Goal: Task Accomplishment & Management: Use online tool/utility

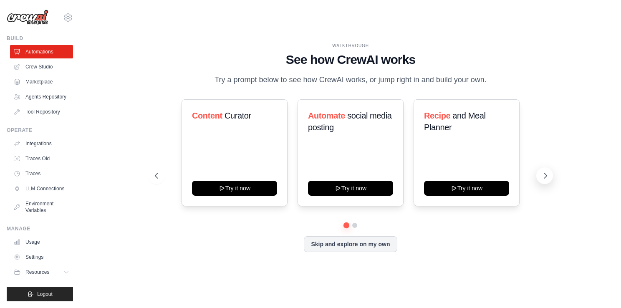
click at [547, 174] on icon at bounding box center [546, 176] width 8 height 8
click at [548, 170] on button at bounding box center [545, 175] width 17 height 17
click at [542, 181] on button at bounding box center [545, 175] width 17 height 17
click at [541, 180] on button at bounding box center [545, 175] width 17 height 17
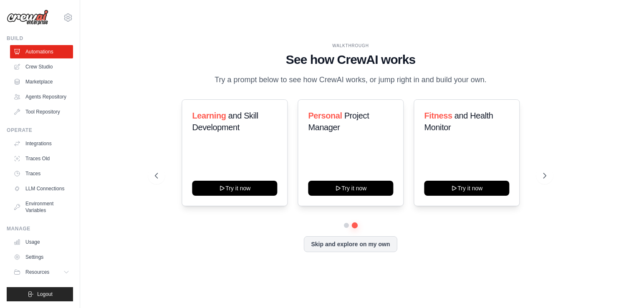
click at [467, 252] on div "Skip and explore on my own" at bounding box center [351, 244] width 392 height 16
click at [539, 178] on button at bounding box center [545, 175] width 17 height 17
click at [51, 49] on link "Automations" at bounding box center [42, 51] width 63 height 13
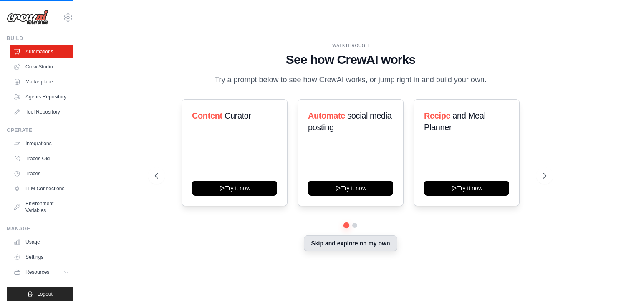
click at [357, 248] on button "Skip and explore on my own" at bounding box center [350, 244] width 93 height 16
click at [364, 243] on button "Skip and explore on my own" at bounding box center [350, 244] width 93 height 16
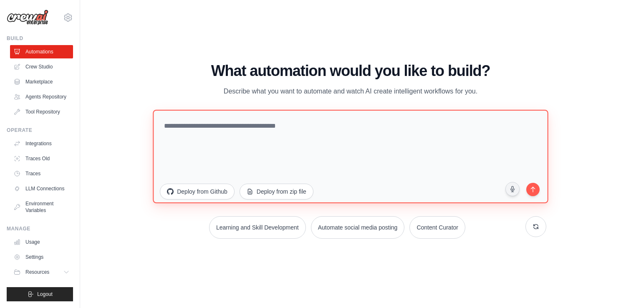
click at [304, 123] on textarea at bounding box center [350, 157] width 395 height 94
paste textarea "**********"
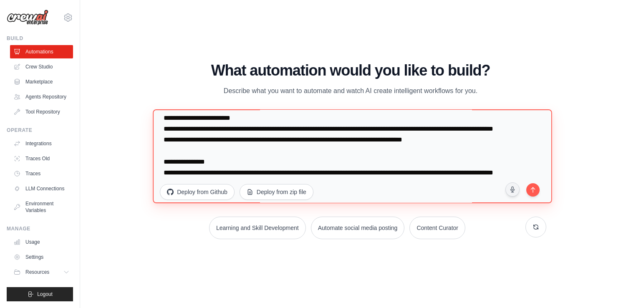
scroll to position [770, 0]
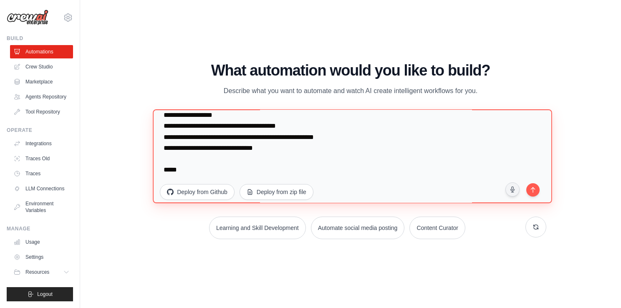
click at [260, 129] on textarea at bounding box center [352, 156] width 399 height 94
click at [310, 167] on textarea at bounding box center [352, 156] width 399 height 94
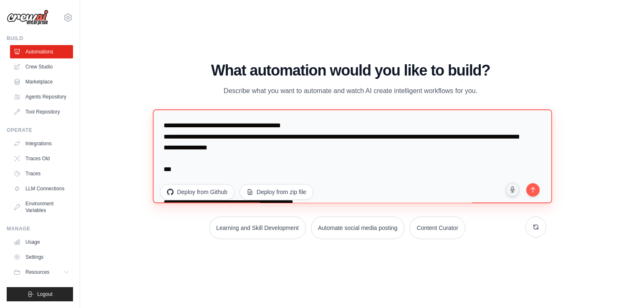
scroll to position [699, 0]
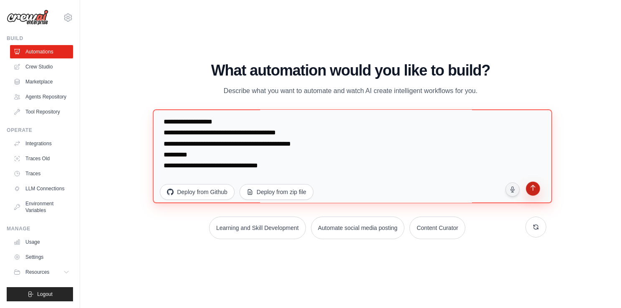
type textarea "**********"
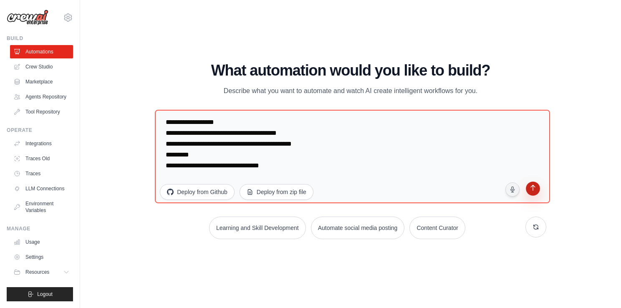
click at [534, 183] on button "submit" at bounding box center [533, 190] width 16 height 16
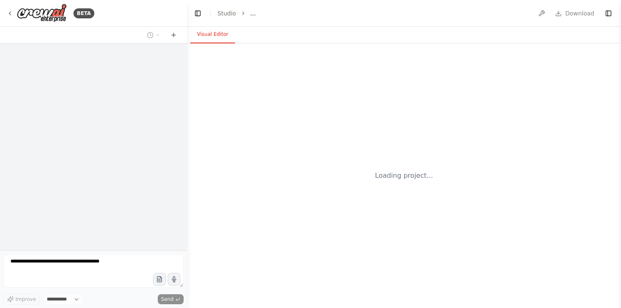
select select "****"
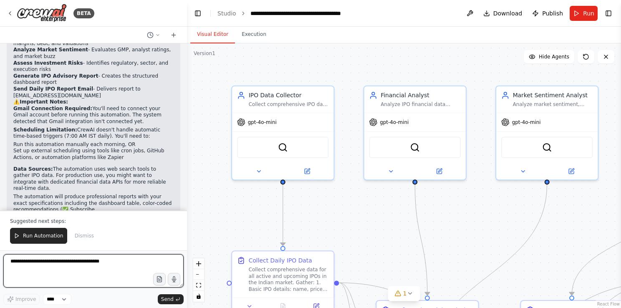
scroll to position [1306, 0]
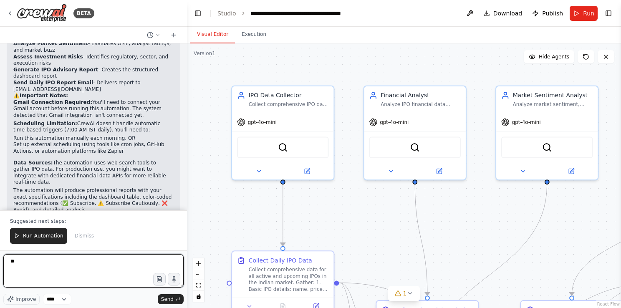
type textarea "***"
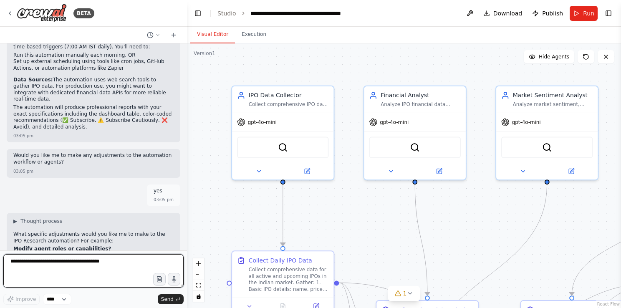
scroll to position [1397, 0]
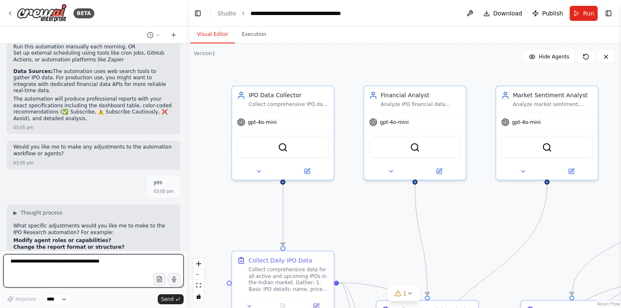
click at [117, 279] on textarea at bounding box center [93, 270] width 180 height 33
type textarea "***"
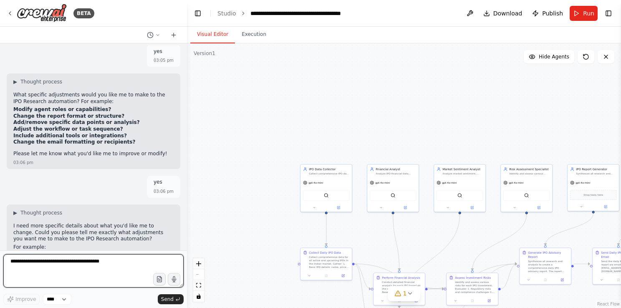
scroll to position [1543, 0]
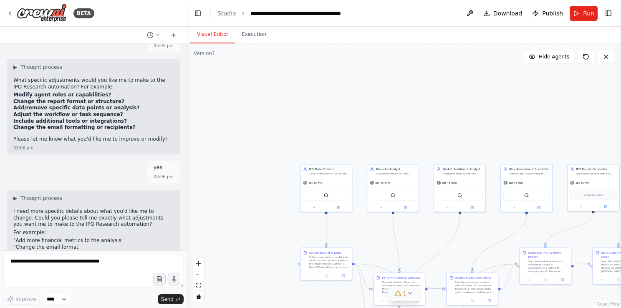
click at [405, 294] on span "1" at bounding box center [405, 293] width 4 height 8
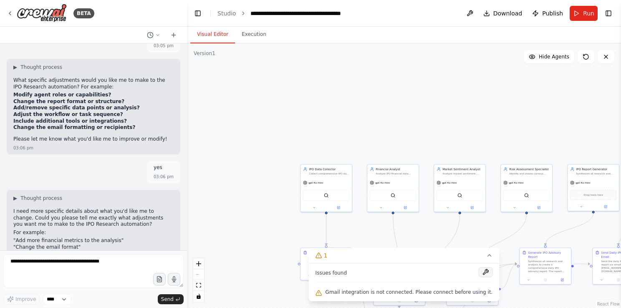
click at [479, 273] on button at bounding box center [486, 272] width 14 height 10
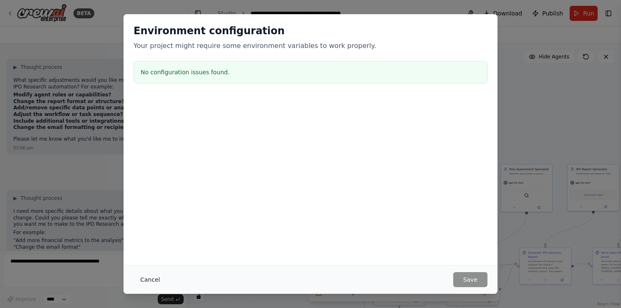
click at [138, 280] on button "Cancel" at bounding box center [150, 279] width 33 height 15
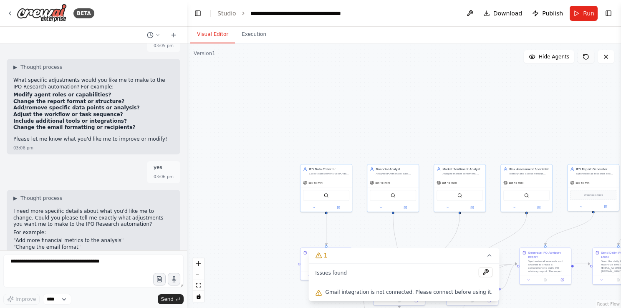
click at [590, 53] on button at bounding box center [586, 56] width 17 height 13
click at [586, 56] on icon at bounding box center [586, 56] width 7 height 7
click at [608, 56] on icon at bounding box center [606, 56] width 7 height 7
click at [486, 257] on icon at bounding box center [489, 255] width 7 height 7
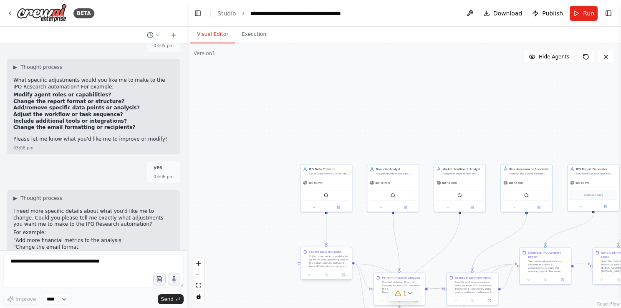
click at [321, 271] on div at bounding box center [326, 275] width 51 height 9
click at [418, 248] on div ".deletable-edge-delete-btn { width: 20px; height: 20px; border: 0px solid #ffff…" at bounding box center [404, 175] width 434 height 265
click at [600, 59] on button at bounding box center [606, 56] width 17 height 13
click at [554, 64] on div ".deletable-edge-delete-btn { width: 20px; height: 20px; border: 0px solid #ffff…" at bounding box center [404, 175] width 434 height 265
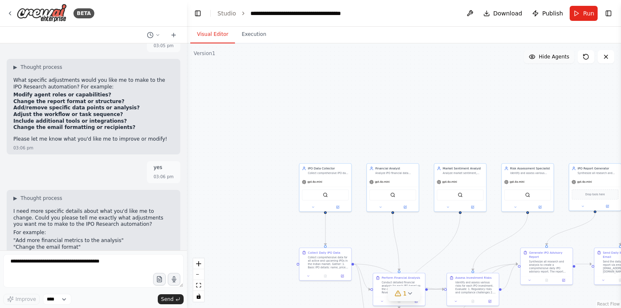
click at [545, 61] on button "Hide Agents" at bounding box center [549, 56] width 51 height 13
click at [545, 61] on button "Show Agents" at bounding box center [548, 56] width 53 height 13
click at [545, 61] on button "Hide Agents" at bounding box center [549, 56] width 51 height 13
click at [610, 268] on div "Send Daily IPO Report Email Send the daily IPO analysis report via email to spa…" at bounding box center [618, 260] width 51 height 28
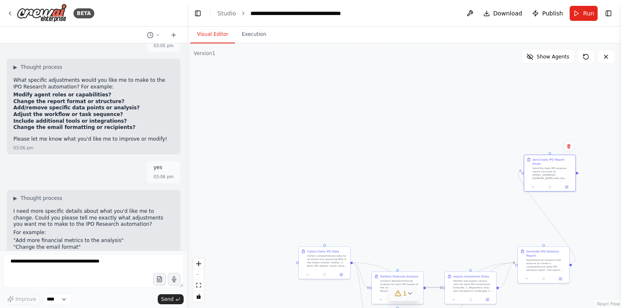
drag, startPoint x: 610, startPoint y: 268, endPoint x: 547, endPoint y: 226, distance: 76.1
click at [539, 178] on div "Send Daily IPO Report Email Send the daily IPO analysis report via email to spa…" at bounding box center [550, 172] width 52 height 37
drag, startPoint x: 545, startPoint y: 267, endPoint x: 483, endPoint y: 193, distance: 97.2
click at [483, 193] on div "Generate IPO Advisory Report Synthesize all research and analysis to create a c…" at bounding box center [478, 185] width 51 height 28
drag, startPoint x: 477, startPoint y: 284, endPoint x: 446, endPoint y: 237, distance: 55.9
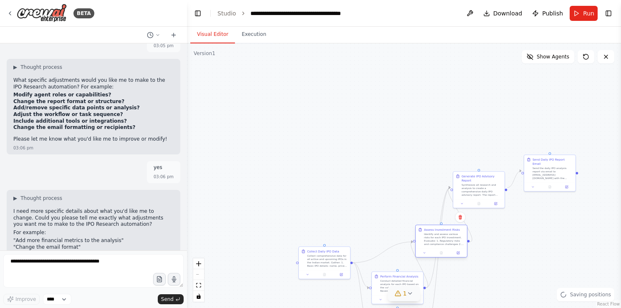
click at [446, 237] on div "Identify and assess various risks for each IPO investment. Evaluate: 1. Regulat…" at bounding box center [444, 239] width 41 height 13
drag, startPoint x: 393, startPoint y: 278, endPoint x: 376, endPoint y: 215, distance: 65.2
click at [376, 215] on div "Perform Financial Analysis Conduct detailed financial analysis for each IPO bas…" at bounding box center [382, 220] width 41 height 18
drag, startPoint x: 317, startPoint y: 269, endPoint x: 255, endPoint y: 195, distance: 96.0
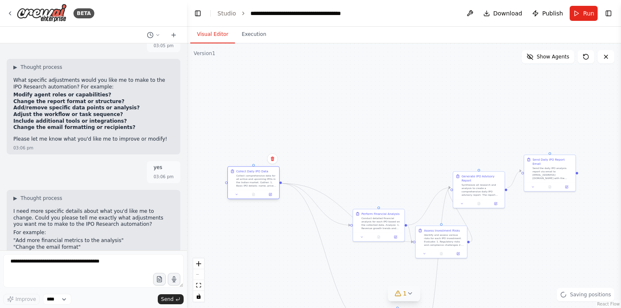
click at [255, 195] on div "Collect Daily IPO Data Collect comprehensive data for all active and upcoming I…" at bounding box center [254, 182] width 52 height 33
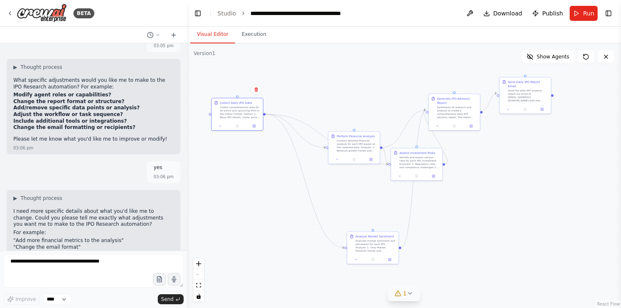
drag, startPoint x: 614, startPoint y: 293, endPoint x: 590, endPoint y: 215, distance: 81.5
click at [590, 215] on div ".deletable-edge-delete-btn { width: 20px; height: 20px; border: 0px solid #ffff…" at bounding box center [404, 175] width 434 height 265
click at [580, 15] on button "Run" at bounding box center [584, 13] width 28 height 15
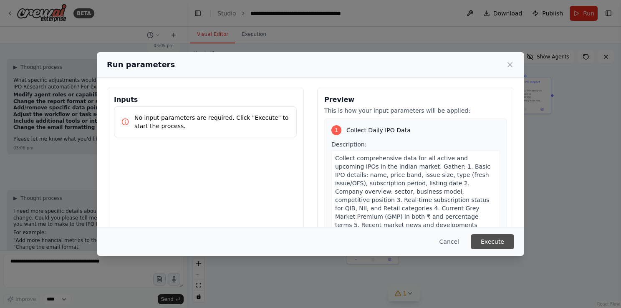
click at [479, 237] on button "Execute" at bounding box center [492, 241] width 43 height 15
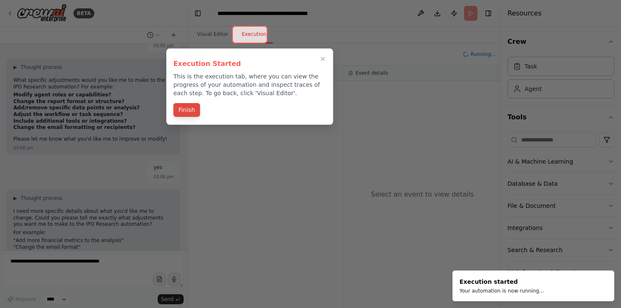
click at [191, 111] on button "Finish" at bounding box center [186, 110] width 27 height 14
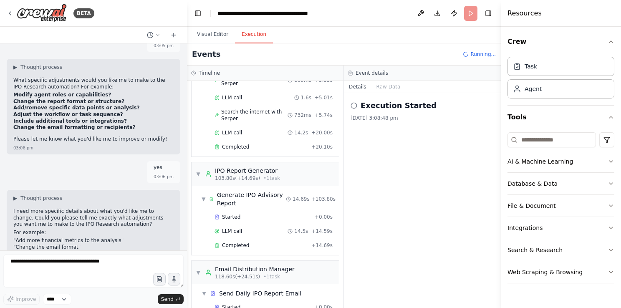
scroll to position [682, 0]
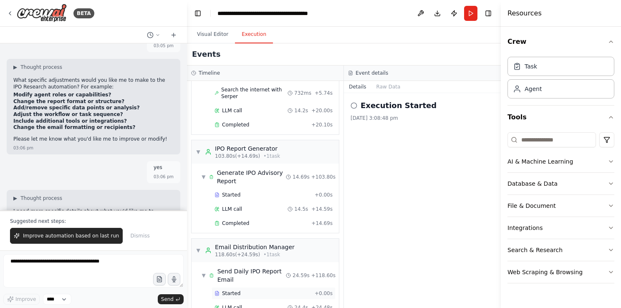
click at [242, 287] on div "Started + 0.00s" at bounding box center [274, 293] width 124 height 13
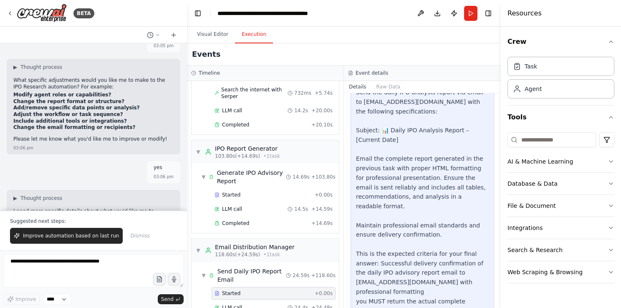
scroll to position [235, 0]
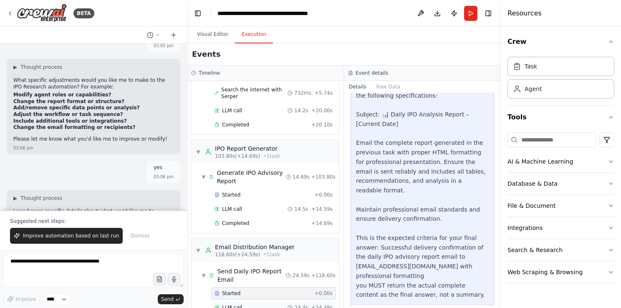
click at [275, 301] on div "LLM call 24.4s + 24.48s" at bounding box center [274, 307] width 124 height 13
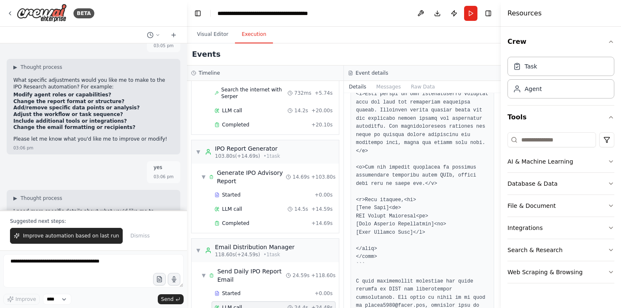
scroll to position [1218, 0]
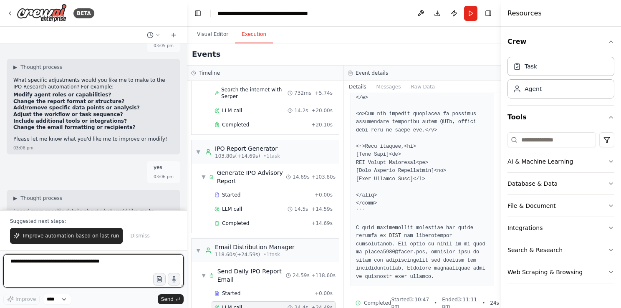
click at [86, 273] on textarea at bounding box center [93, 270] width 180 height 33
type textarea "**********"
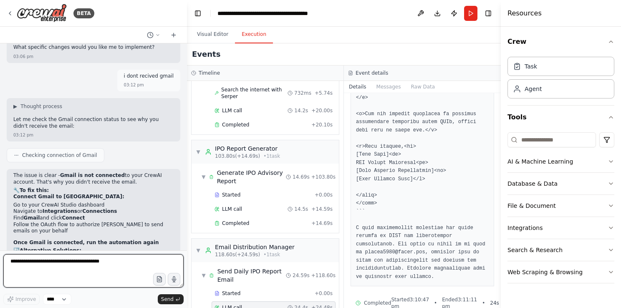
scroll to position [1813, 0]
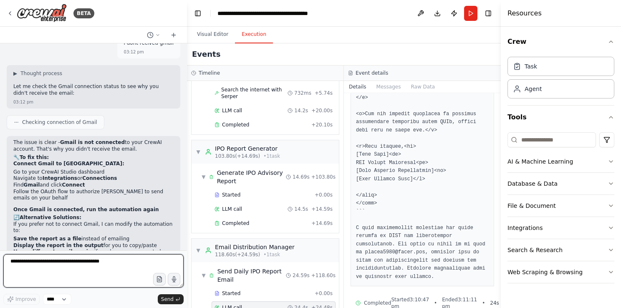
click at [81, 271] on textarea at bounding box center [93, 270] width 180 height 33
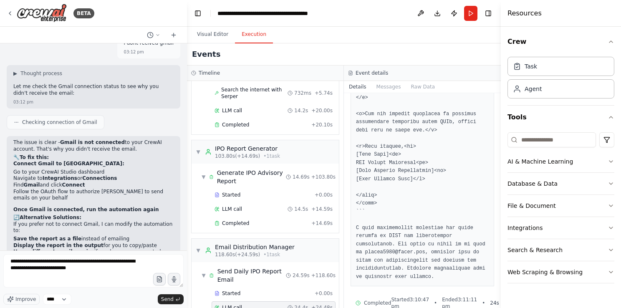
type textarea "**********"
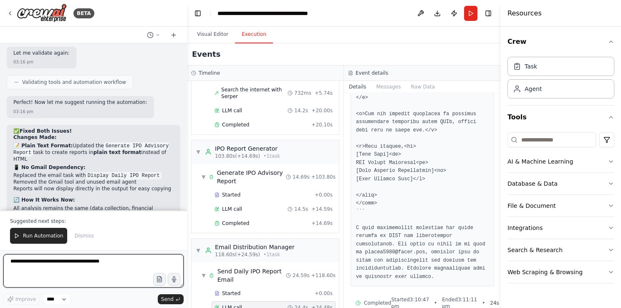
scroll to position [2473, 0]
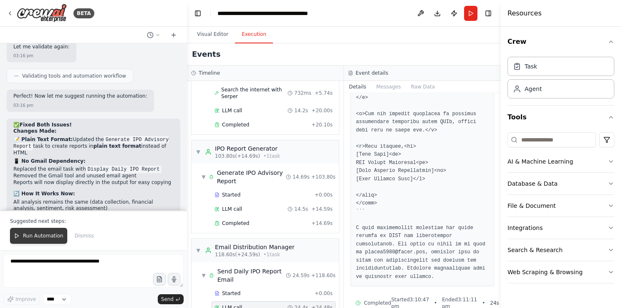
click at [44, 238] on span "Run Automation" at bounding box center [43, 236] width 41 height 7
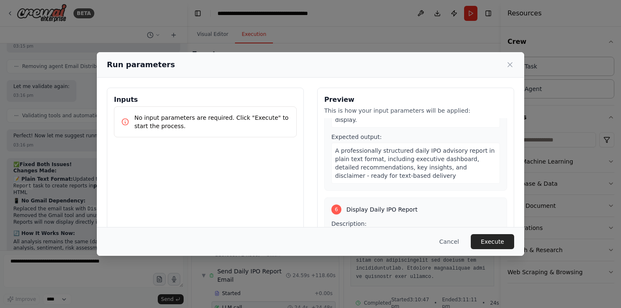
scroll to position [962, 0]
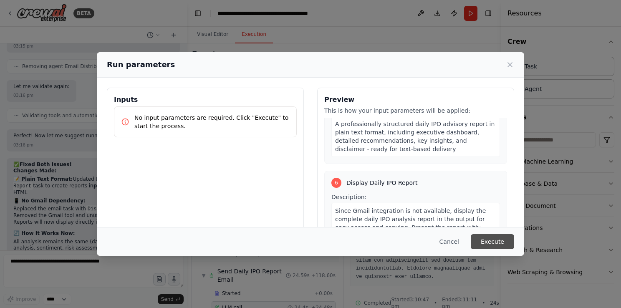
click at [491, 241] on button "Execute" at bounding box center [492, 241] width 43 height 15
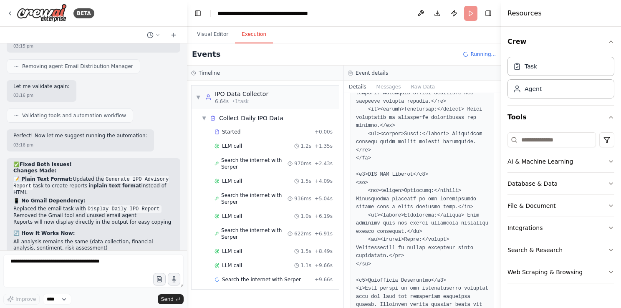
scroll to position [1218, 0]
